Goal: Find specific page/section: Find specific page/section

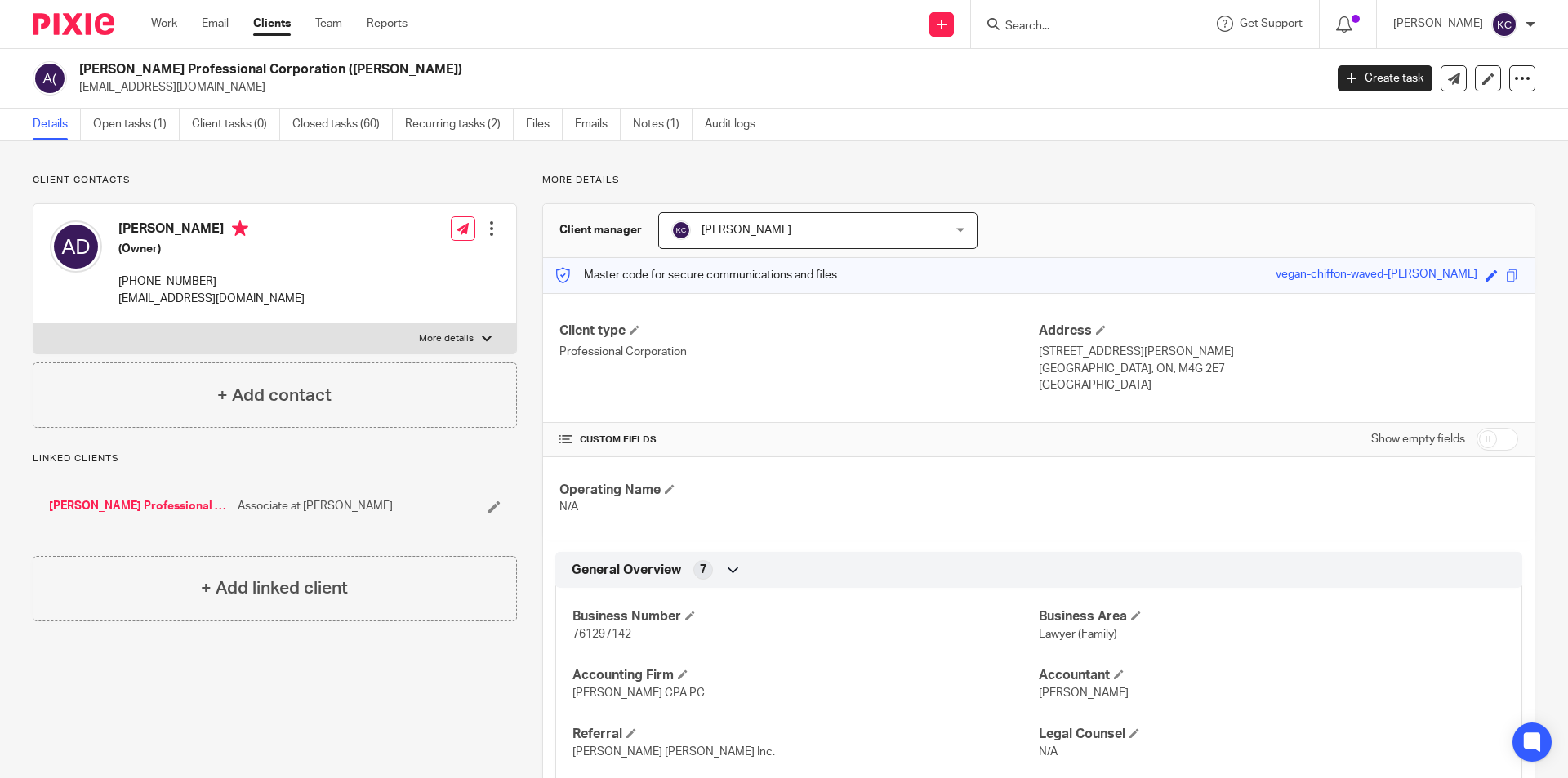
click at [1022, 28] on input "Search" at bounding box center [1076, 27] width 147 height 15
type input "golnaz"
click at [1052, 75] on link at bounding box center [1153, 70] width 306 height 38
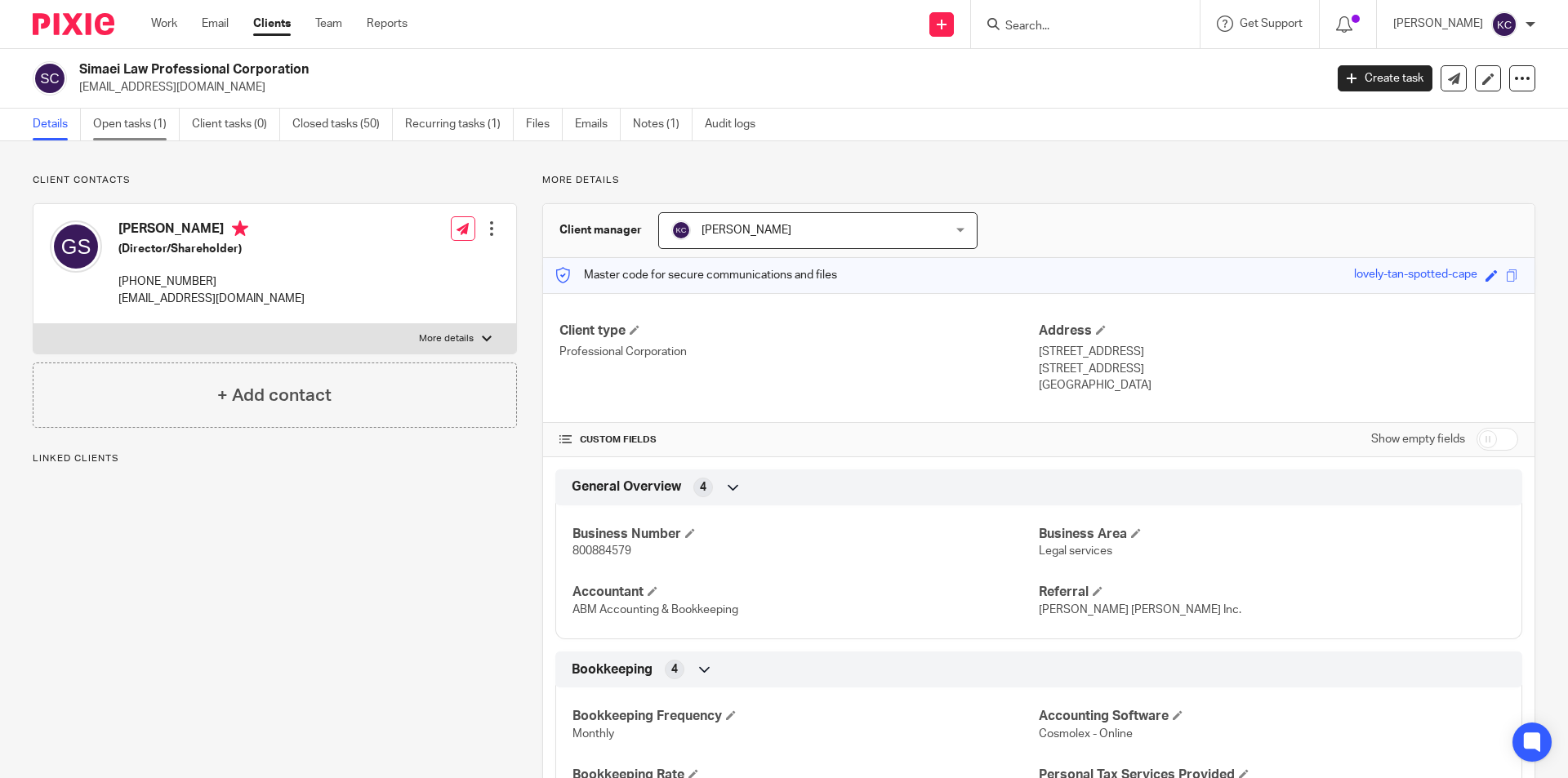
click at [144, 117] on link "Open tasks (1)" at bounding box center [136, 124] width 87 height 32
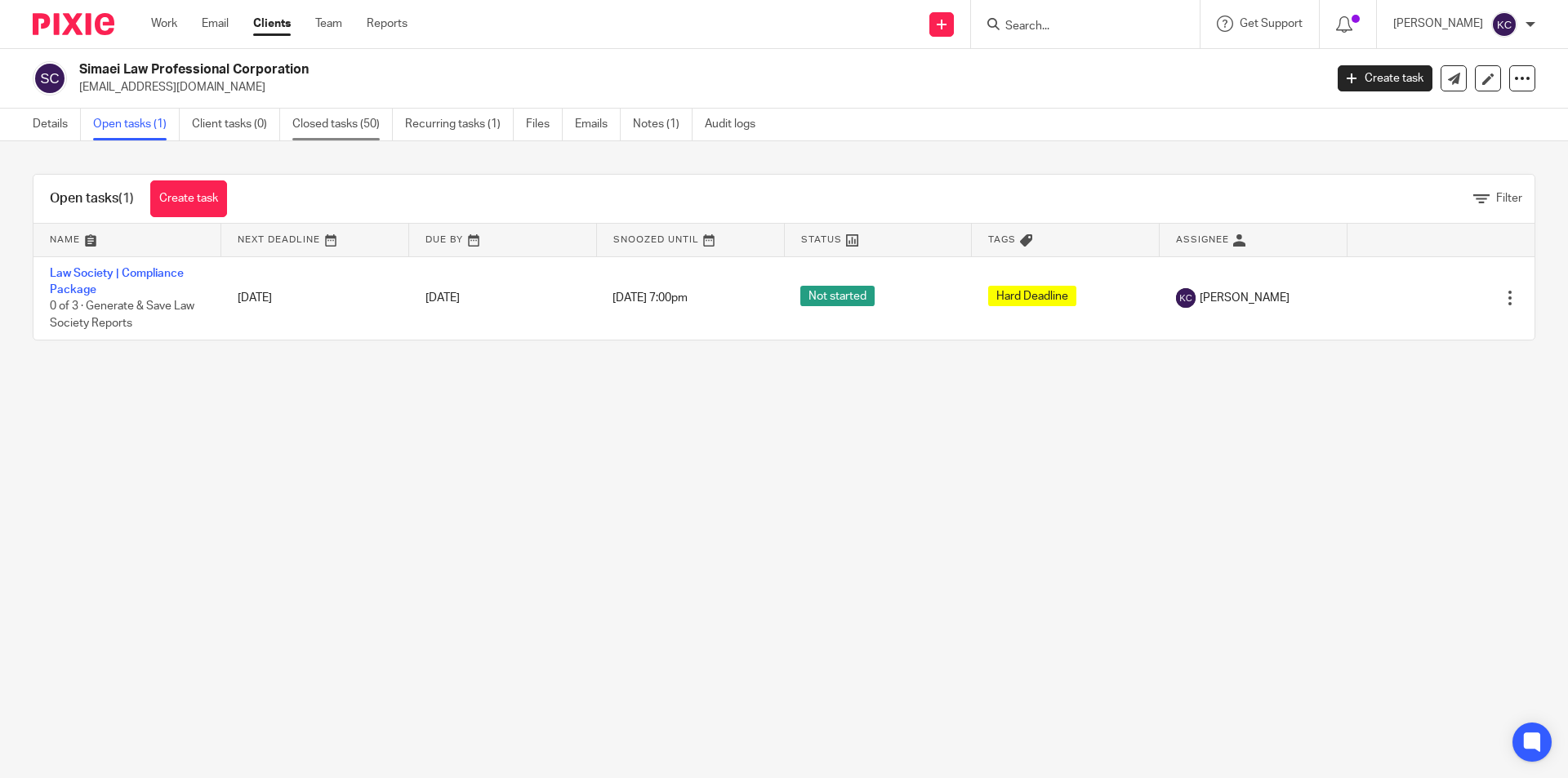
click at [343, 125] on link "Closed tasks (50)" at bounding box center [342, 124] width 100 height 32
